Goal: Information Seeking & Learning: Understand process/instructions

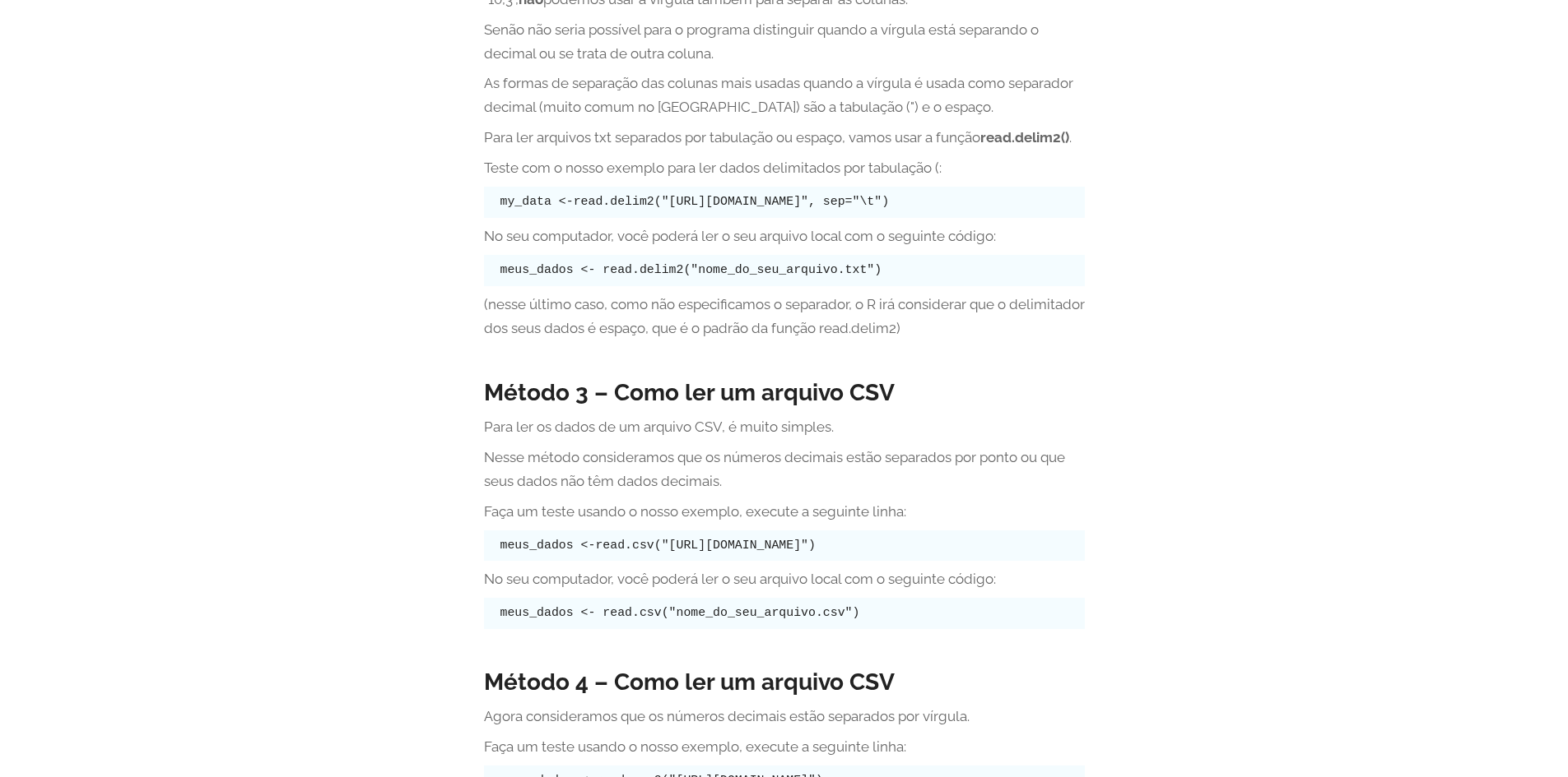
scroll to position [4031, 0]
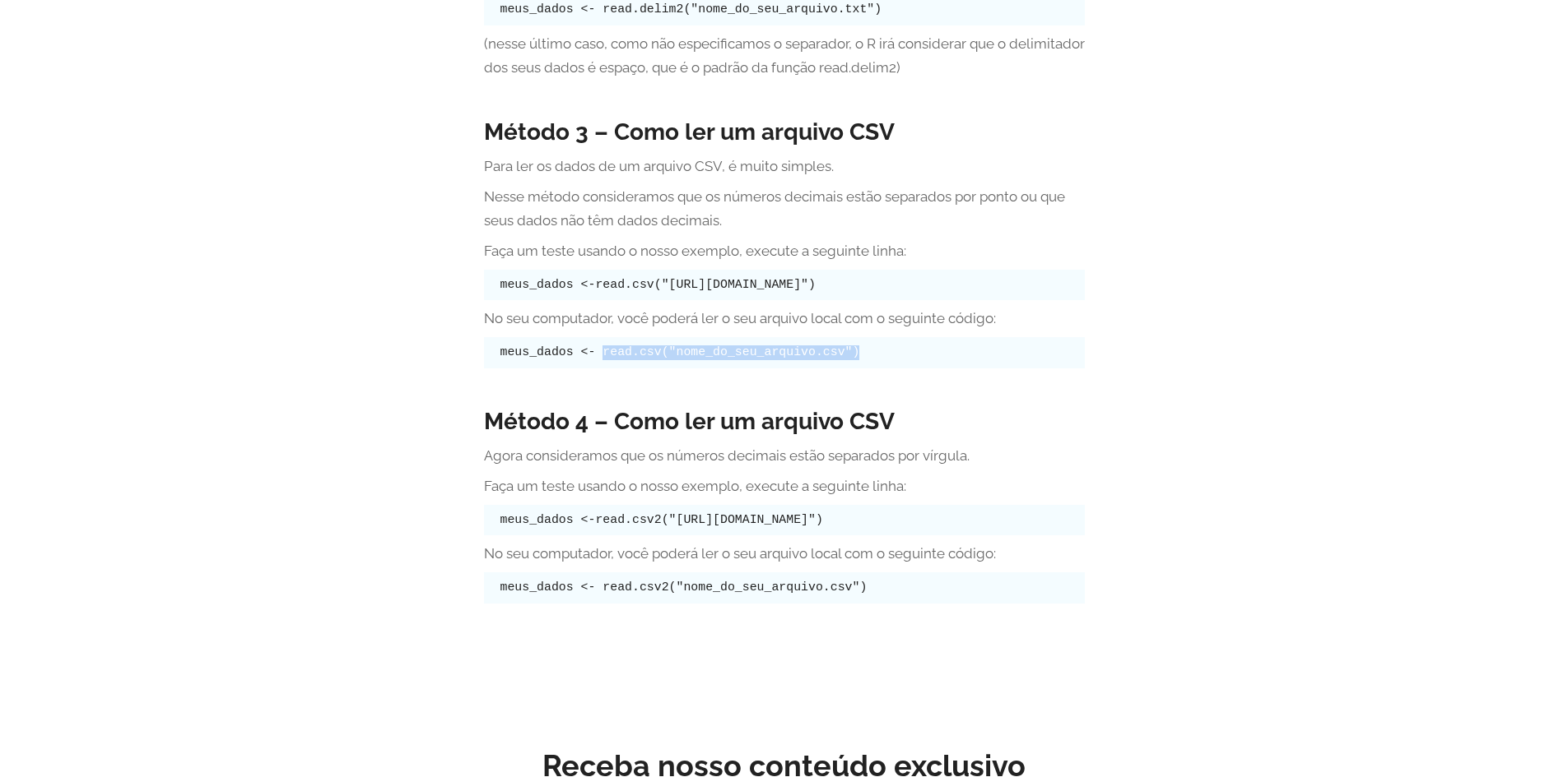
drag, startPoint x: 596, startPoint y: 349, endPoint x: 867, endPoint y: 358, distance: 271.1
click at [867, 358] on pre "meus_dados <- read.csv("nome_do_seu_arquivo.csv")" at bounding box center [784, 352] width 601 height 31
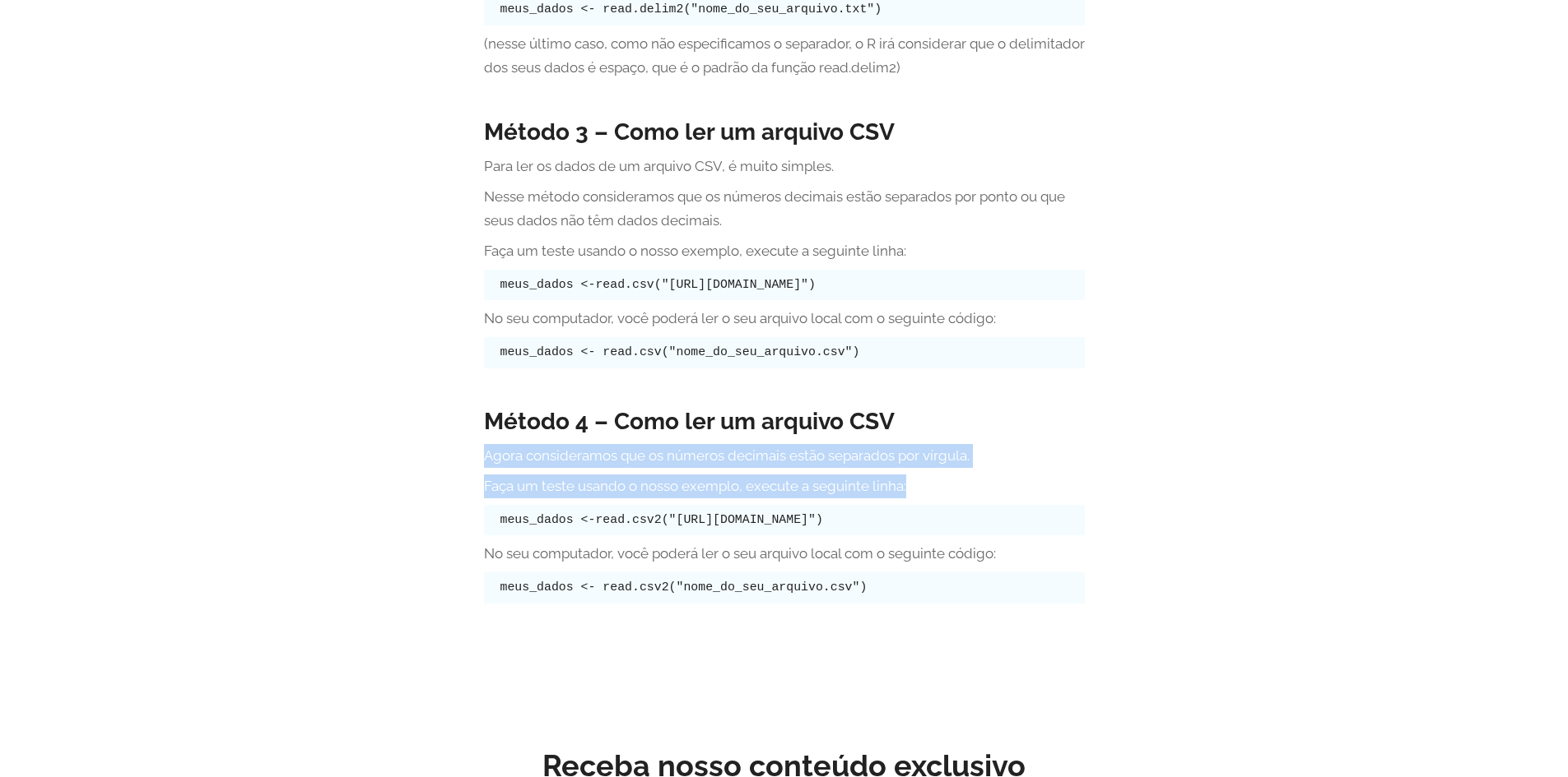
drag, startPoint x: 481, startPoint y: 456, endPoint x: 915, endPoint y: 489, distance: 435.3
drag, startPoint x: 601, startPoint y: 524, endPoint x: 1034, endPoint y: 528, distance: 433.0
click at [1034, 528] on pre "meus_dados <-read.csv2("[URL][DOMAIN_NAME]")" at bounding box center [784, 520] width 601 height 31
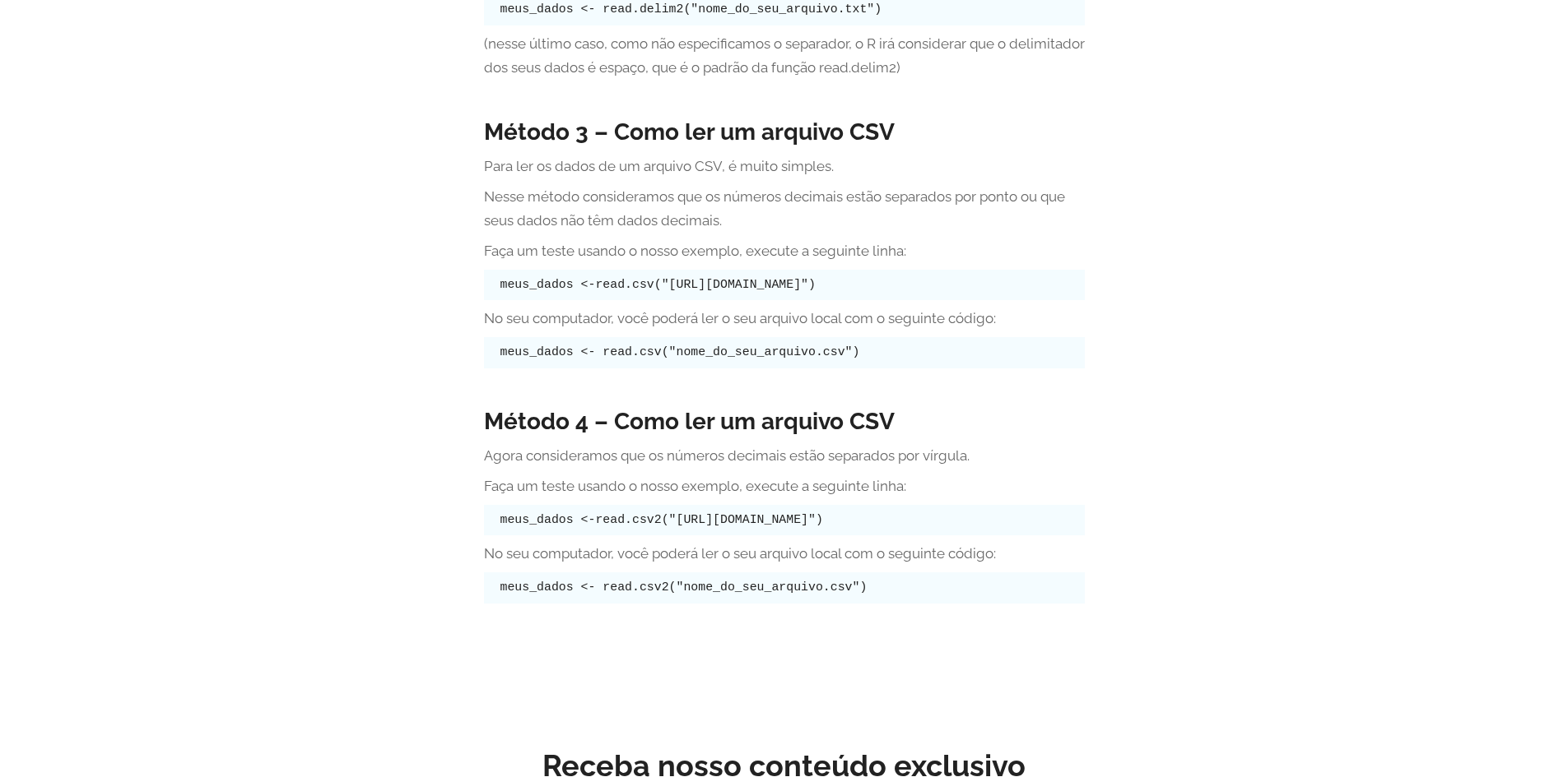
click at [969, 586] on pre "meus_dados <- read.csv2("nome_do_seu_arquivo.csv")" at bounding box center [784, 587] width 601 height 31
drag, startPoint x: 891, startPoint y: 586, endPoint x: 478, endPoint y: 568, distance: 413.4
click at [541, 624] on div "Método 4 – Como ler um arquivo CSV Agora consideramos que os números decimais e…" at bounding box center [784, 509] width 601 height 229
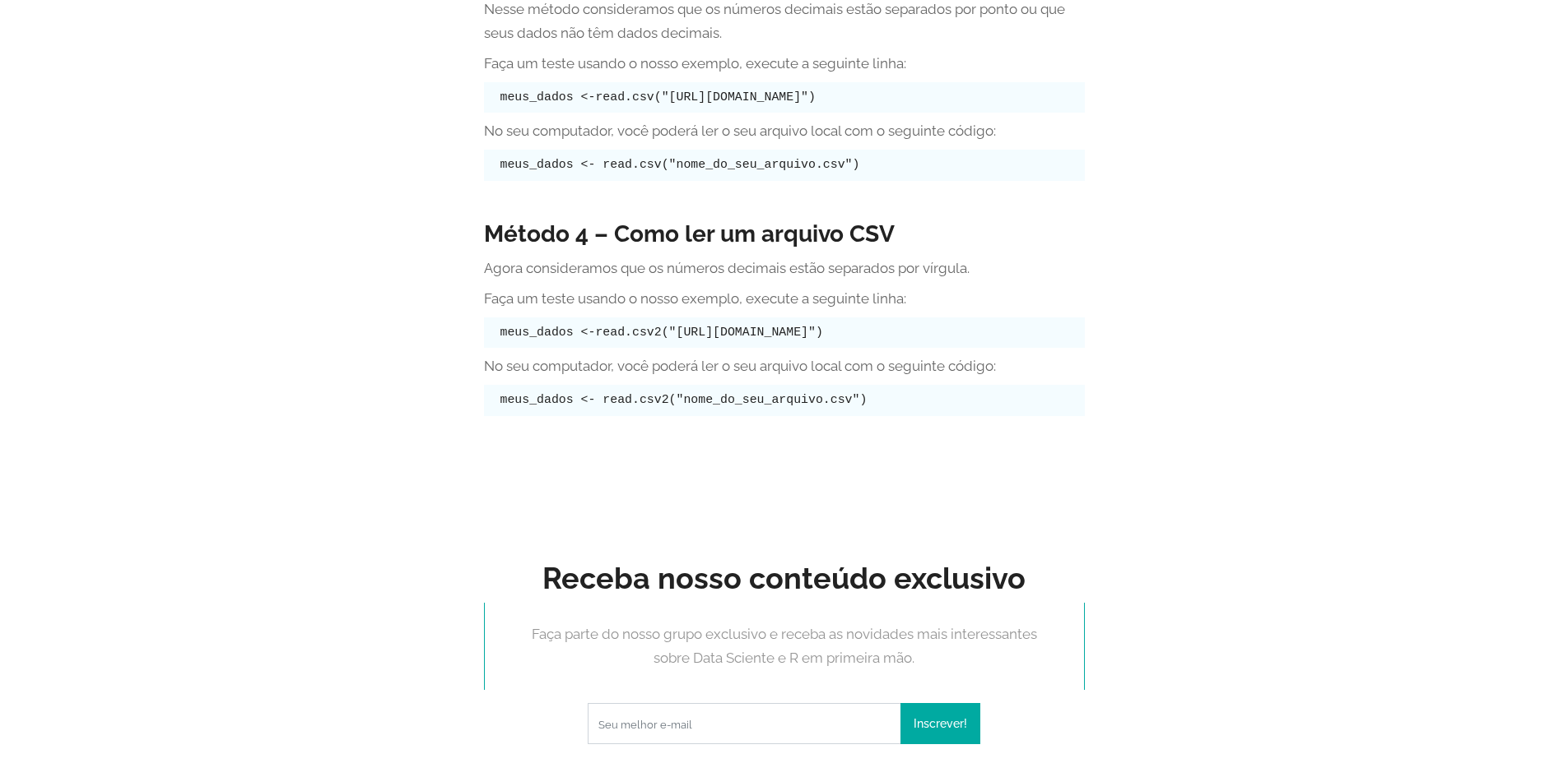
scroll to position [3979, 0]
